Goal: Navigation & Orientation: Find specific page/section

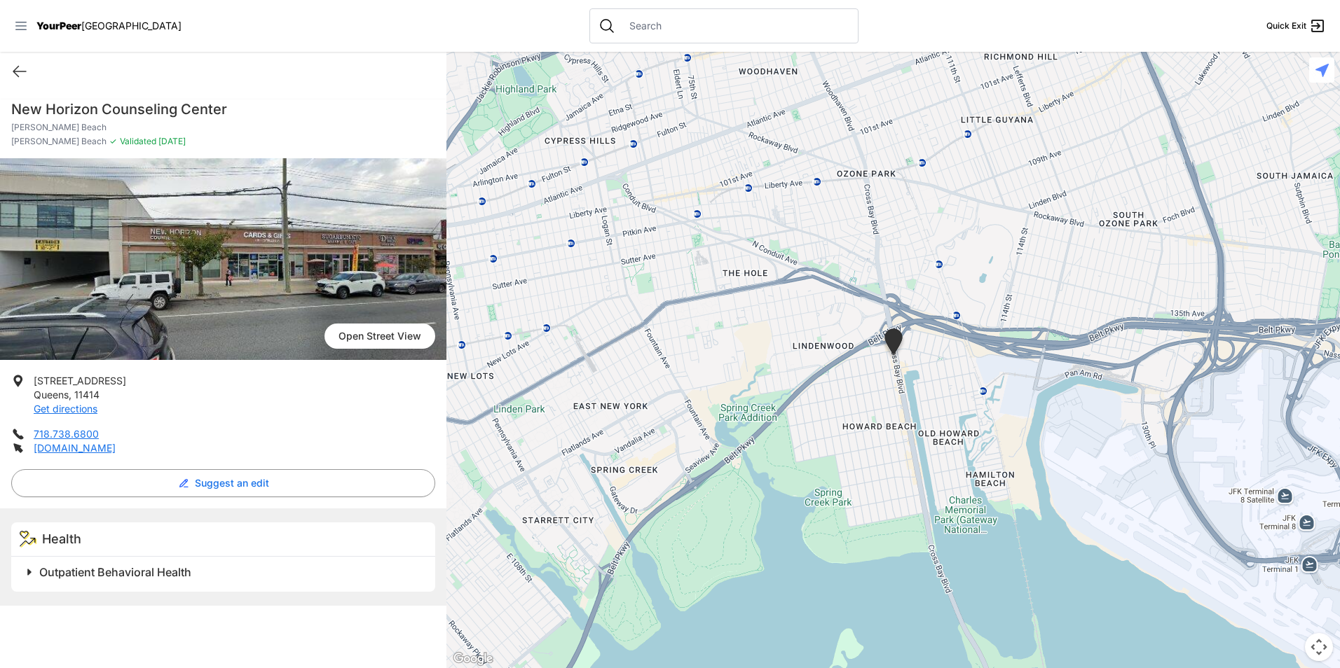
click at [23, 30] on icon at bounding box center [20, 26] width 11 height 8
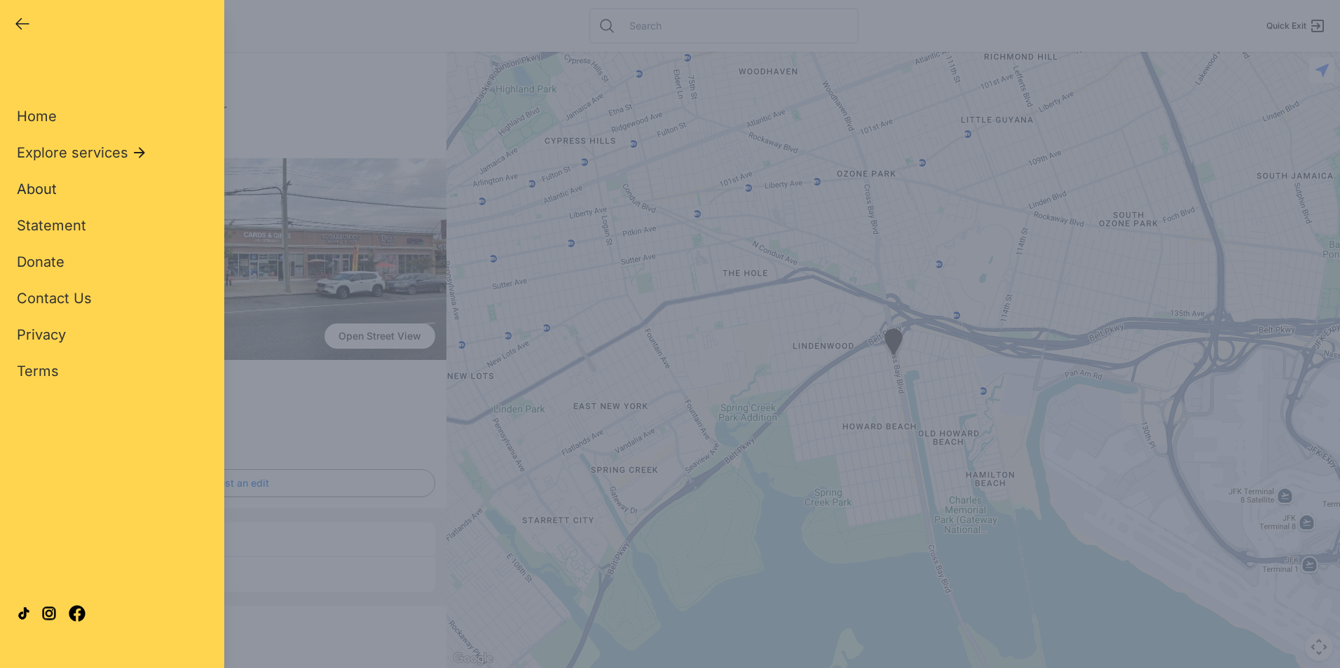
click at [36, 188] on span "About" at bounding box center [37, 189] width 40 height 17
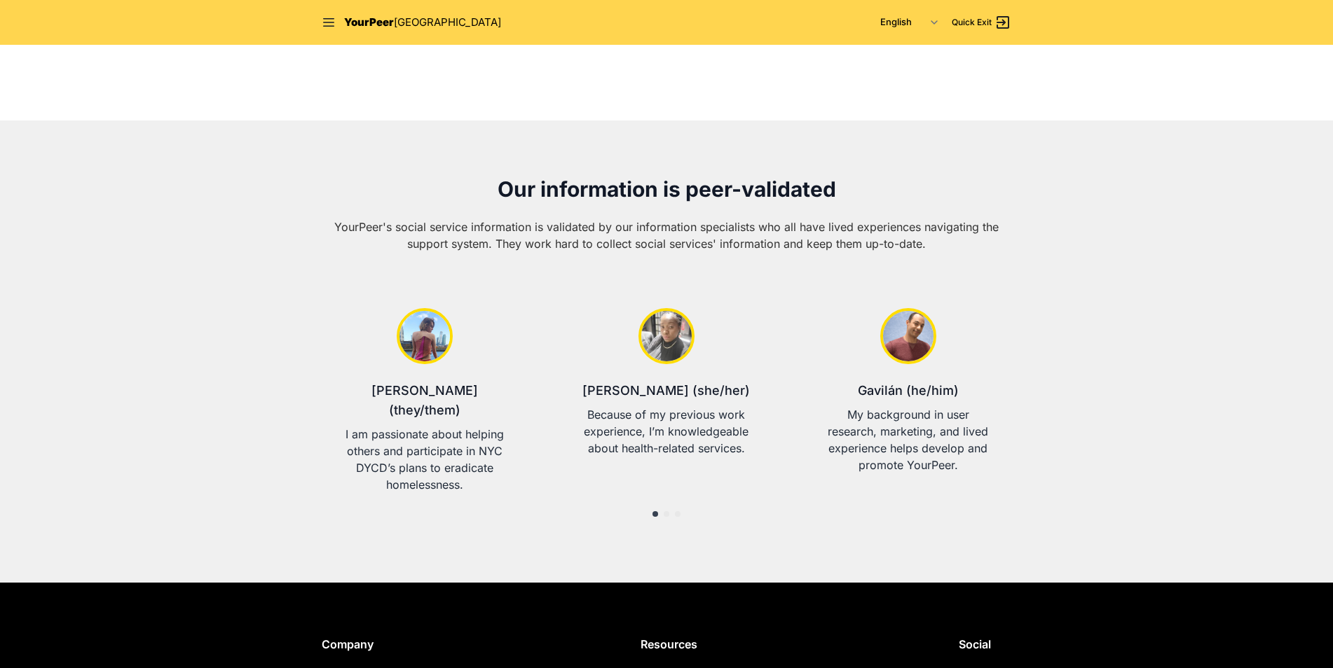
scroll to position [486, 0]
